Goal: Task Accomplishment & Management: Manage account settings

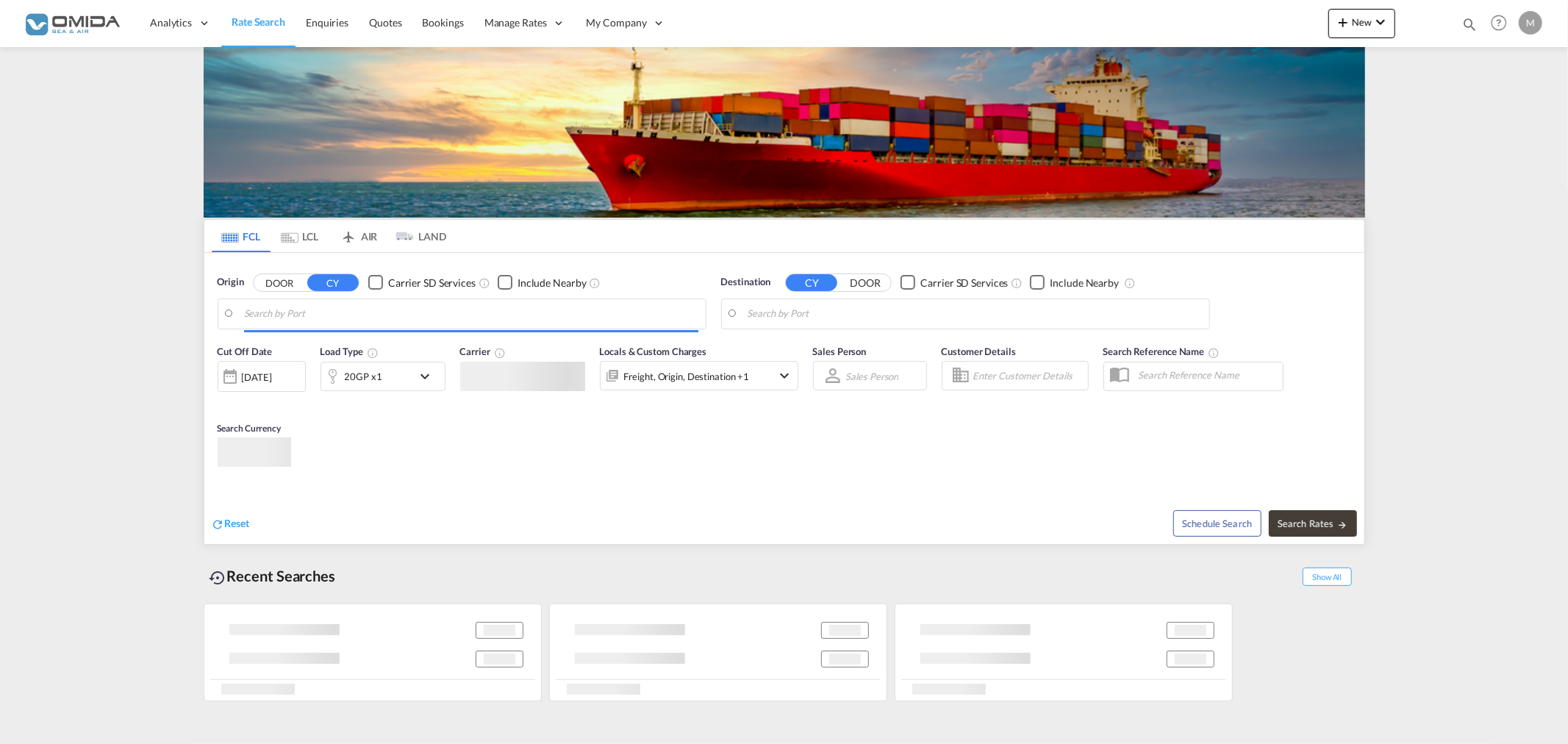
type input "Gdynia, PLGDY"
type input "Veracruz, MXVER"
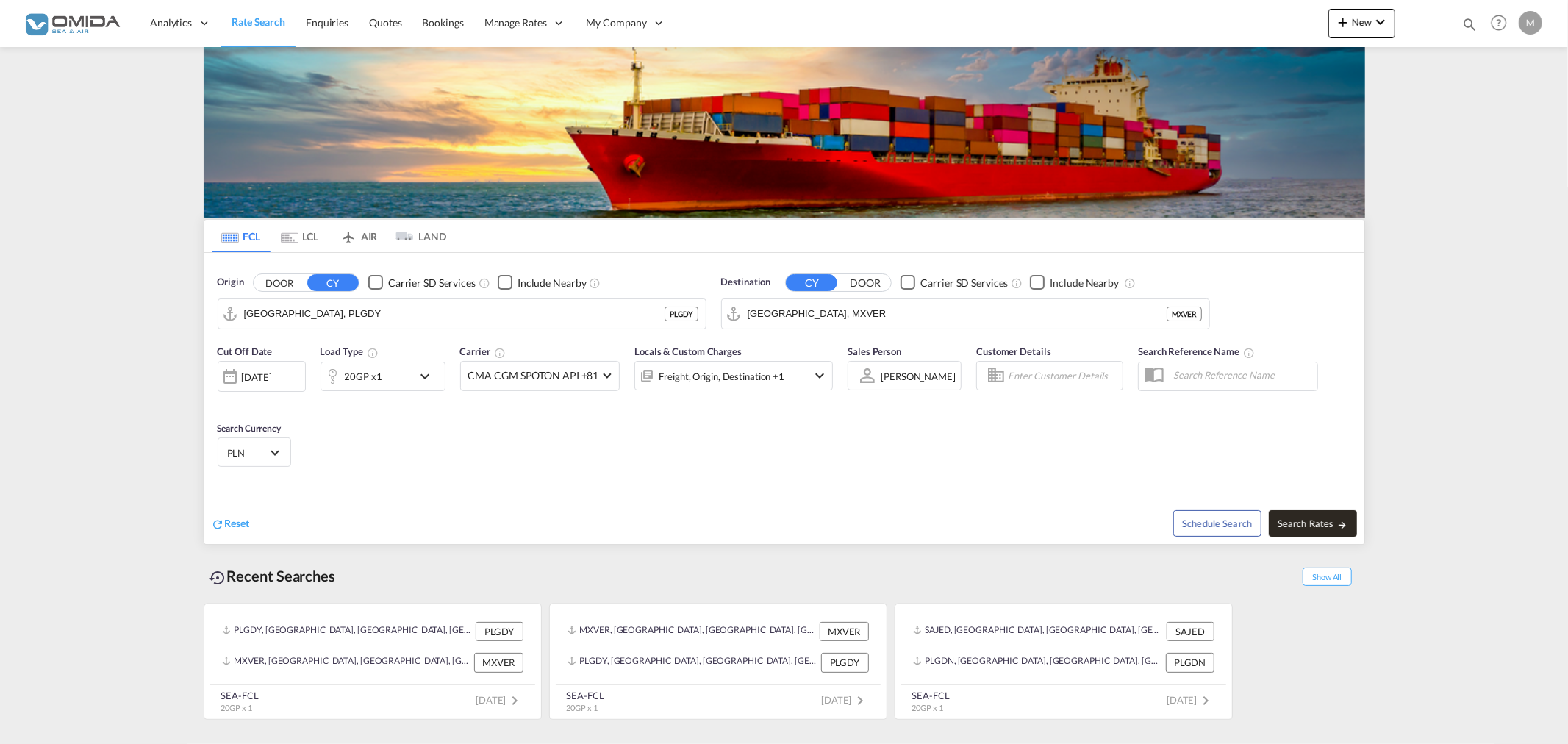
click at [1307, 521] on span "Search Rates" at bounding box center [1312, 523] width 71 height 11
type input "PLGDY to MXVER / 9 Sep 2025"
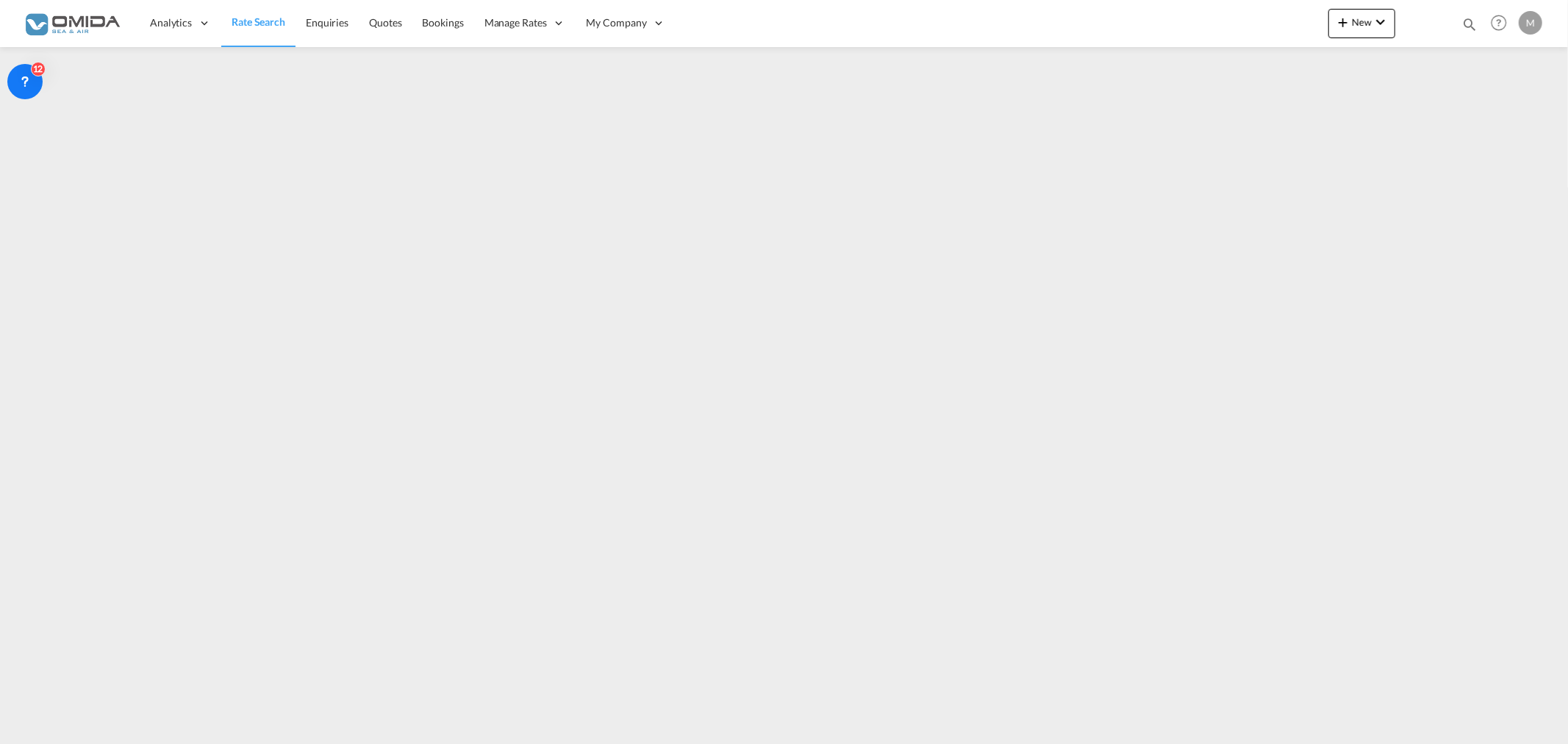
click at [1539, 12] on div "M" at bounding box center [1529, 23] width 24 height 24
click at [631, 13] on md-backdrop at bounding box center [784, 372] width 1568 height 744
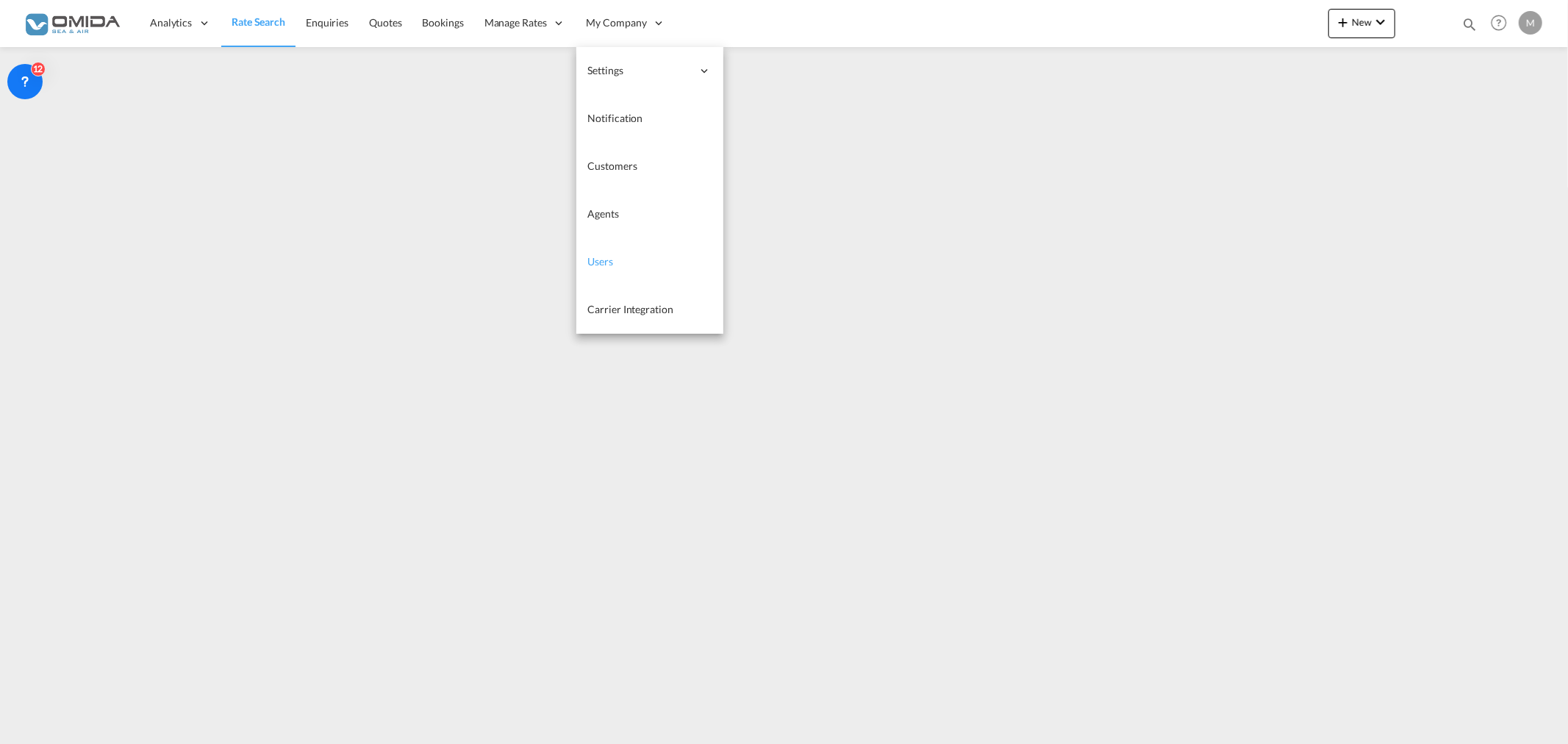
click at [632, 256] on link "Users" at bounding box center [650, 262] width 147 height 48
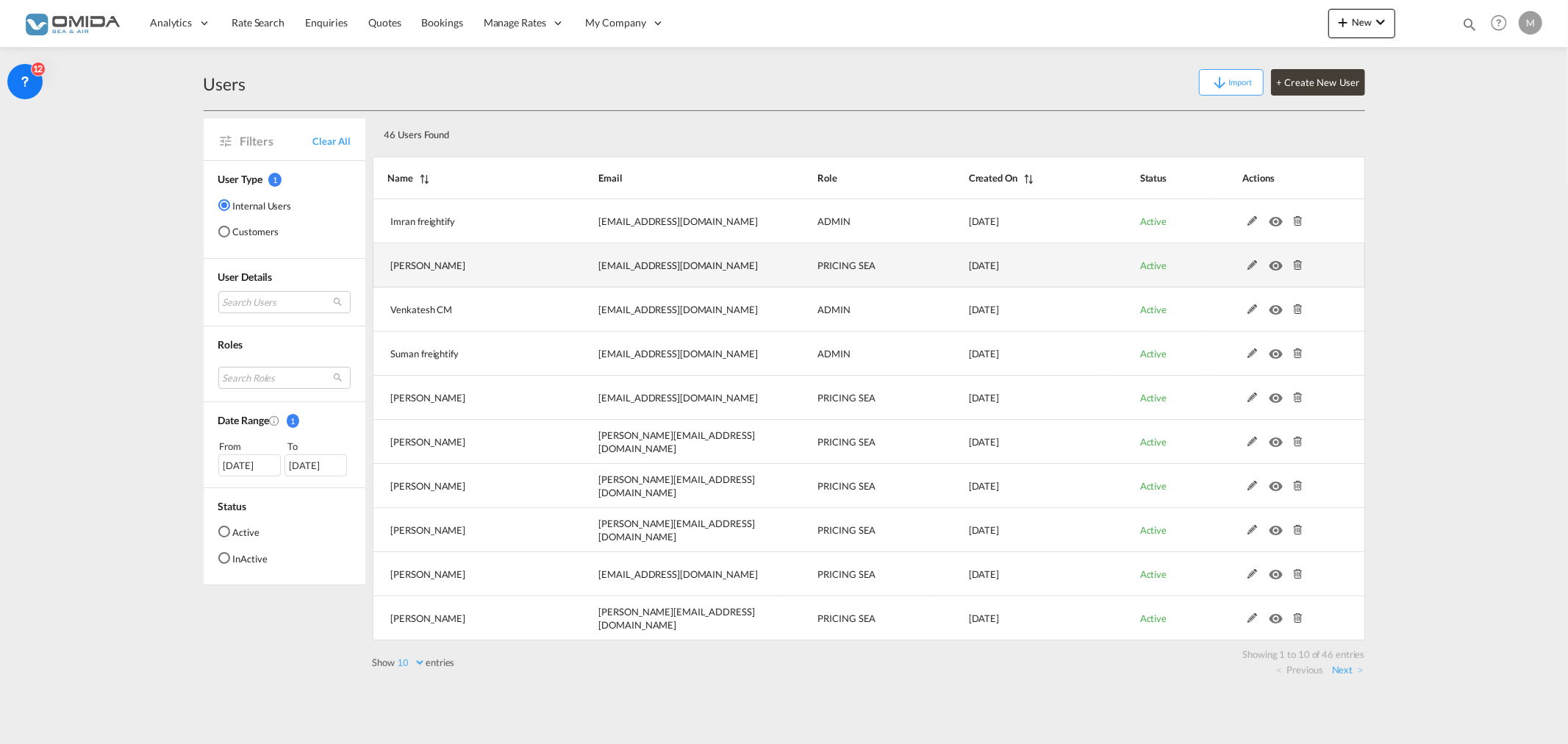
click at [1248, 263] on md-icon at bounding box center [1253, 265] width 19 height 10
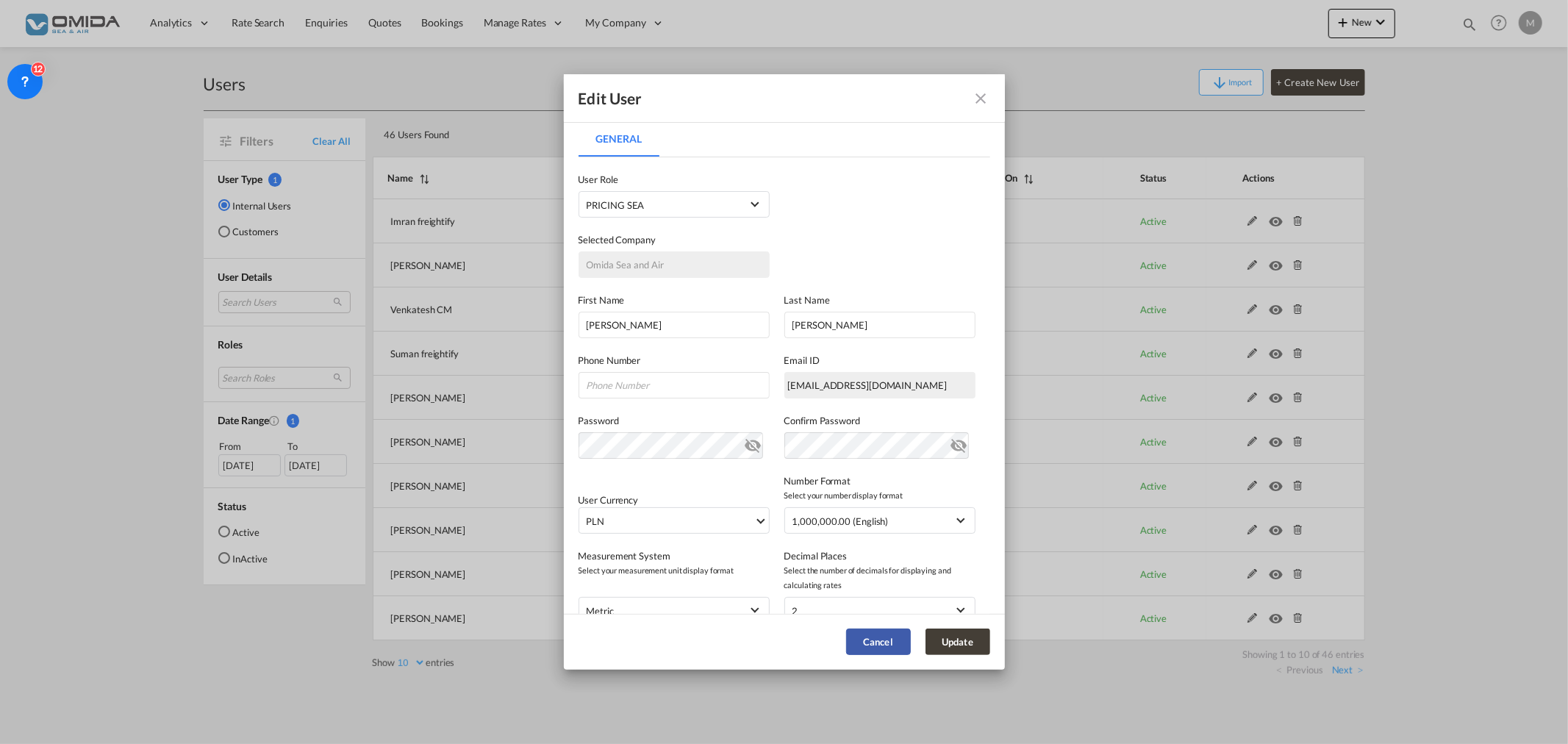
click at [897, 636] on button "Cancel" at bounding box center [878, 641] width 65 height 26
